Goal: Transaction & Acquisition: Purchase product/service

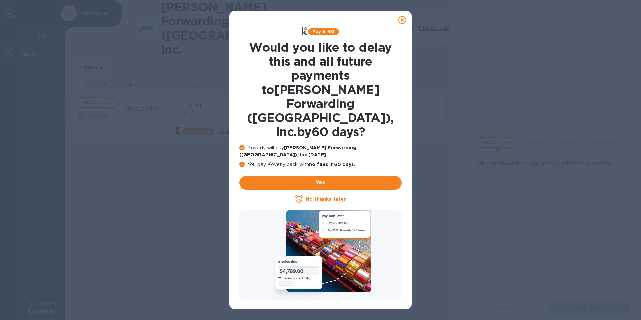
click at [403, 20] on icon at bounding box center [402, 20] width 8 height 8
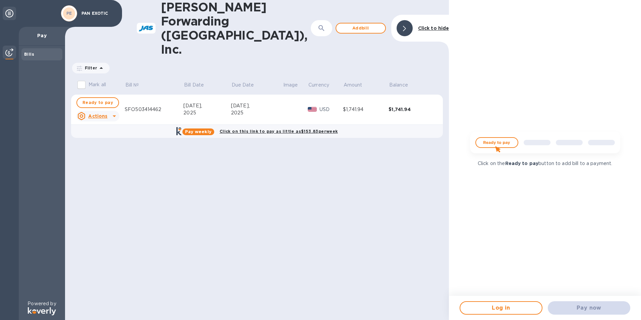
click at [582, 311] on div "Pay now" at bounding box center [589, 307] width 88 height 19
click at [98, 99] on span "Ready to pay" at bounding box center [97, 103] width 30 height 8
checkbox input "true"
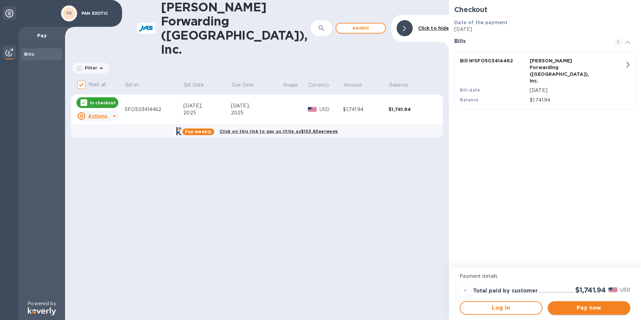
click at [594, 308] on span "Pay now" at bounding box center [589, 308] width 72 height 8
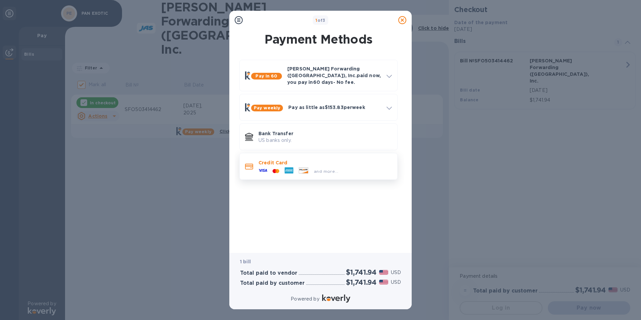
click at [276, 166] on div "and more..." at bounding box center [298, 171] width 85 height 10
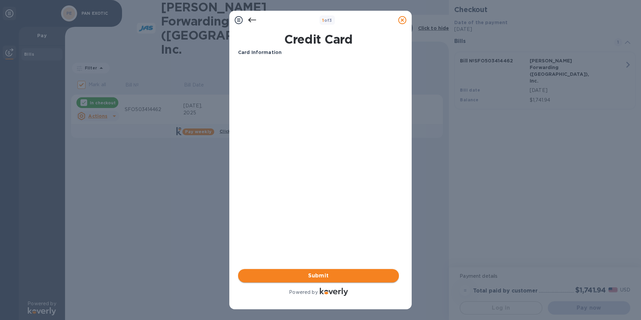
click at [328, 277] on span "Submit" at bounding box center [318, 275] width 150 height 8
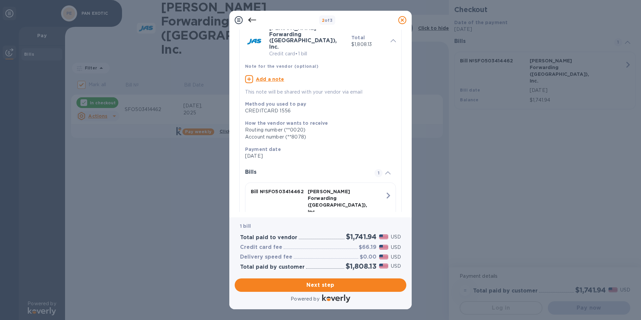
scroll to position [47, 0]
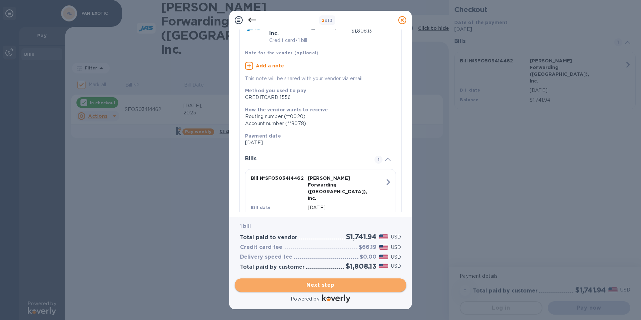
click at [329, 286] on span "Next step" at bounding box center [320, 285] width 161 height 8
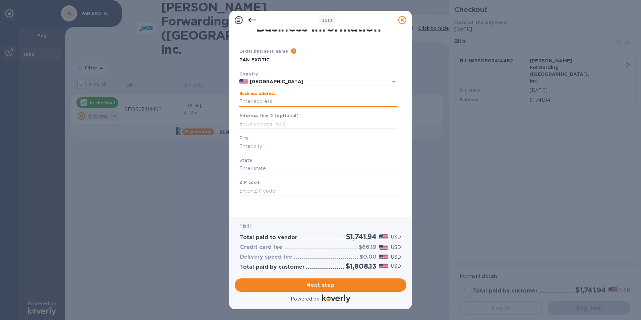
click at [277, 102] on input "Business address" at bounding box center [318, 102] width 158 height 10
type input "PO BOX 5445"
type input "[GEOGRAPHIC_DATA]"
type input "CA"
type input "94063"
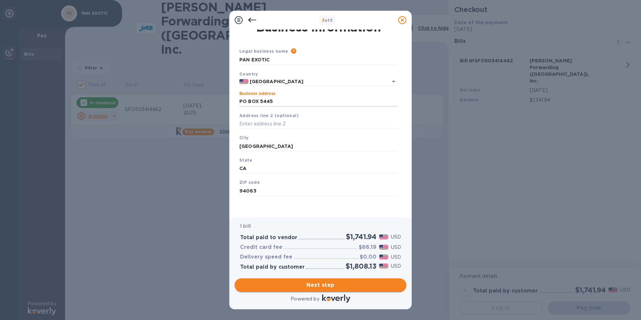
click at [325, 287] on span "Next step" at bounding box center [320, 285] width 161 height 8
click at [269, 160] on p "City is required field" at bounding box center [318, 156] width 158 height 8
click at [282, 145] on input "[GEOGRAPHIC_DATA]" at bounding box center [318, 146] width 158 height 10
click at [321, 284] on span "Next step" at bounding box center [320, 285] width 161 height 8
drag, startPoint x: 267, startPoint y: 146, endPoint x: 308, endPoint y: 146, distance: 40.9
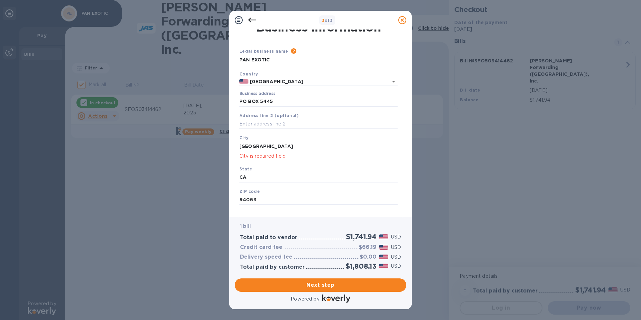
click at [308, 146] on input "[GEOGRAPHIC_DATA]" at bounding box center [318, 146] width 158 height 10
click at [285, 148] on input "REDWOOD" at bounding box center [318, 146] width 158 height 10
type input "REDWOOD"
click at [312, 285] on span "Next step" at bounding box center [320, 285] width 161 height 8
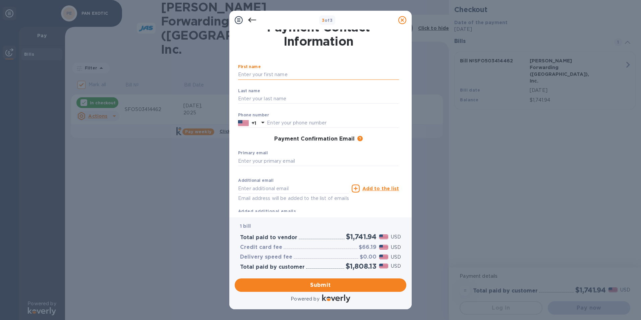
click at [269, 71] on input "text" at bounding box center [318, 75] width 161 height 10
type input "[PERSON_NAME]"
type input "[PERSON_NAME] [PERSON_NAME]"
type input "4157134569"
type input "[EMAIL_ADDRESS][DOMAIN_NAME]"
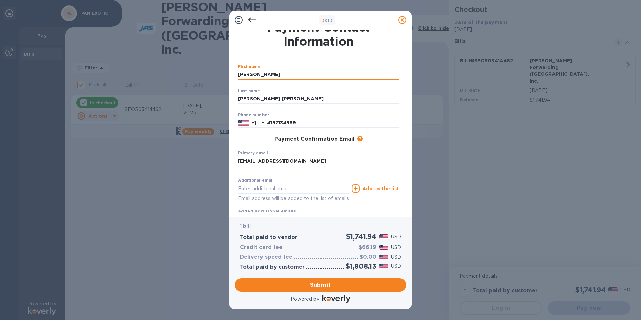
type input "[DOMAIN_NAME][EMAIL_ADDRESS][PERSON_NAME][DOMAIN_NAME]"
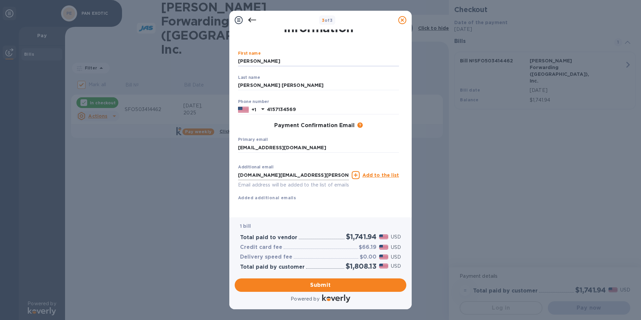
scroll to position [29, 0]
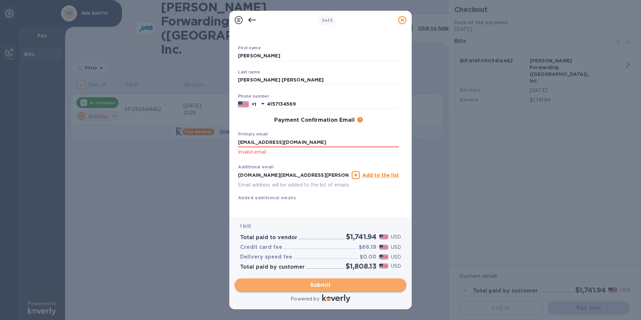
click at [327, 284] on span "Submit" at bounding box center [320, 285] width 161 height 8
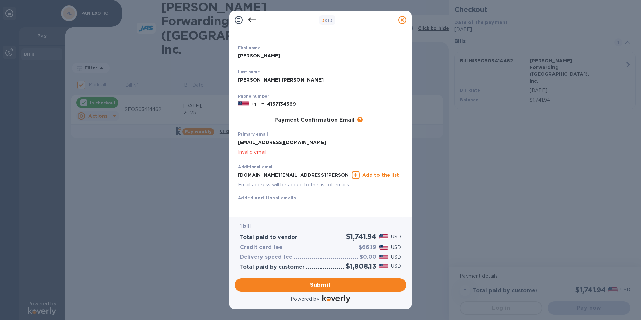
click at [241, 139] on input "[EMAIL_ADDRESS][DOMAIN_NAME]" at bounding box center [318, 142] width 161 height 10
click at [239, 140] on input "[EMAIL_ADDRESS][DOMAIN_NAME]" at bounding box center [318, 142] width 161 height 10
type input "[EMAIL_ADDRESS][DOMAIN_NAME]"
click at [319, 287] on span "Submit" at bounding box center [320, 285] width 161 height 8
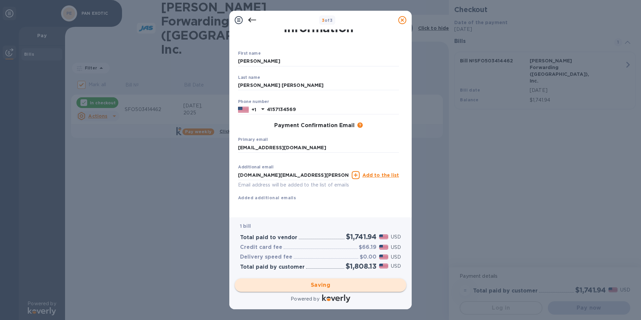
checkbox input "false"
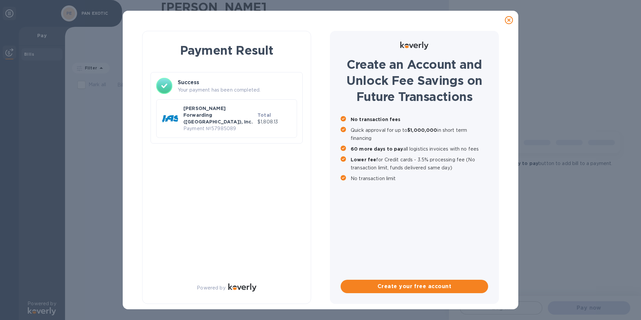
scroll to position [0, 0]
